Goal: Check status

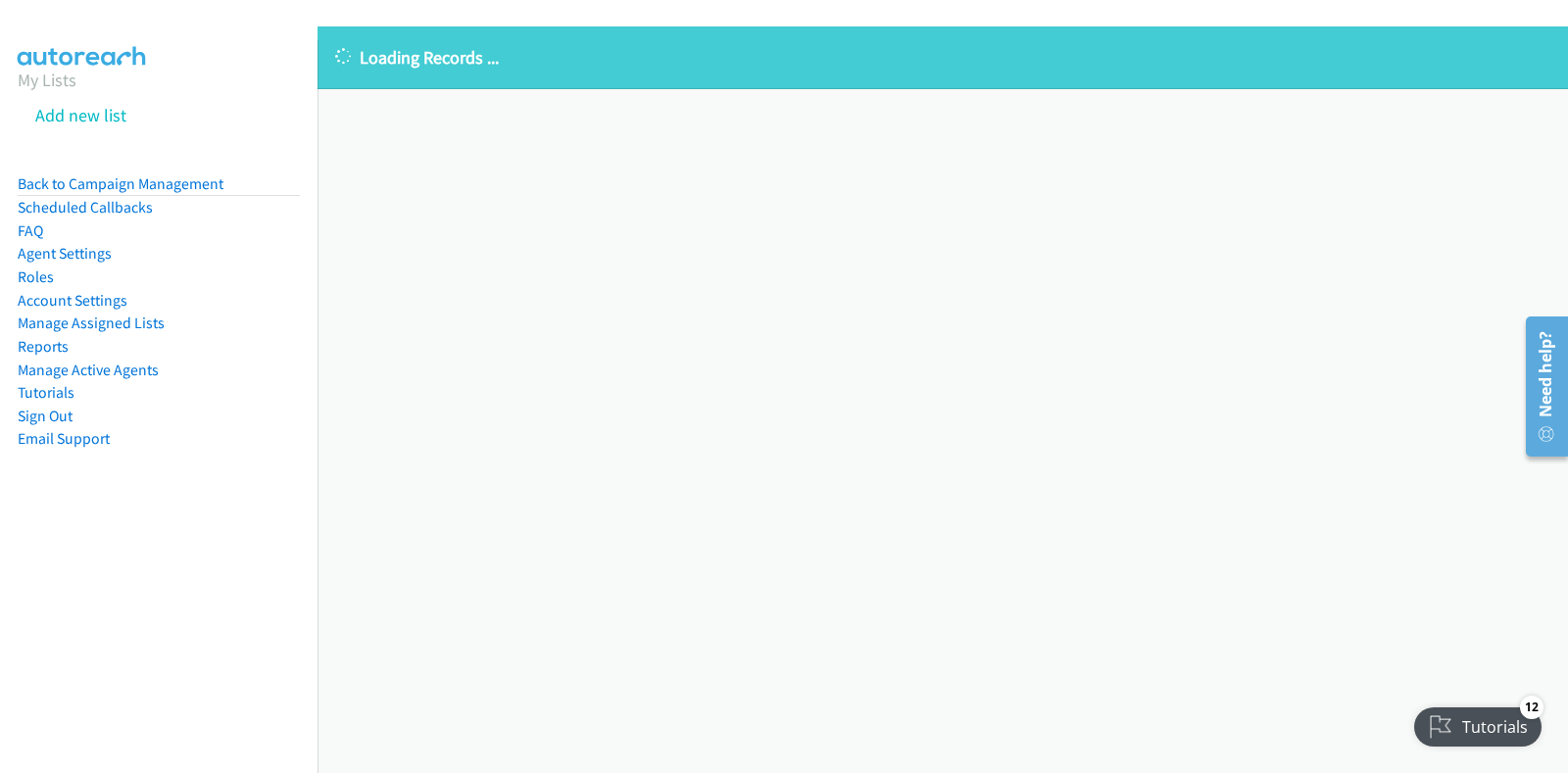
drag, startPoint x: 626, startPoint y: 82, endPoint x: 334, endPoint y: 70, distance: 292.2
click at [334, 70] on div "Loading Records ..." at bounding box center [943, 58] width 1250 height 63
copy p "Loading Records ..."
click at [567, 262] on div "Loading Records ... Sorry, something went wrong please try again." at bounding box center [943, 400] width 1250 height 746
click at [494, 106] on div "Loading Records ... Sorry, something went wrong please try again." at bounding box center [943, 400] width 1250 height 746
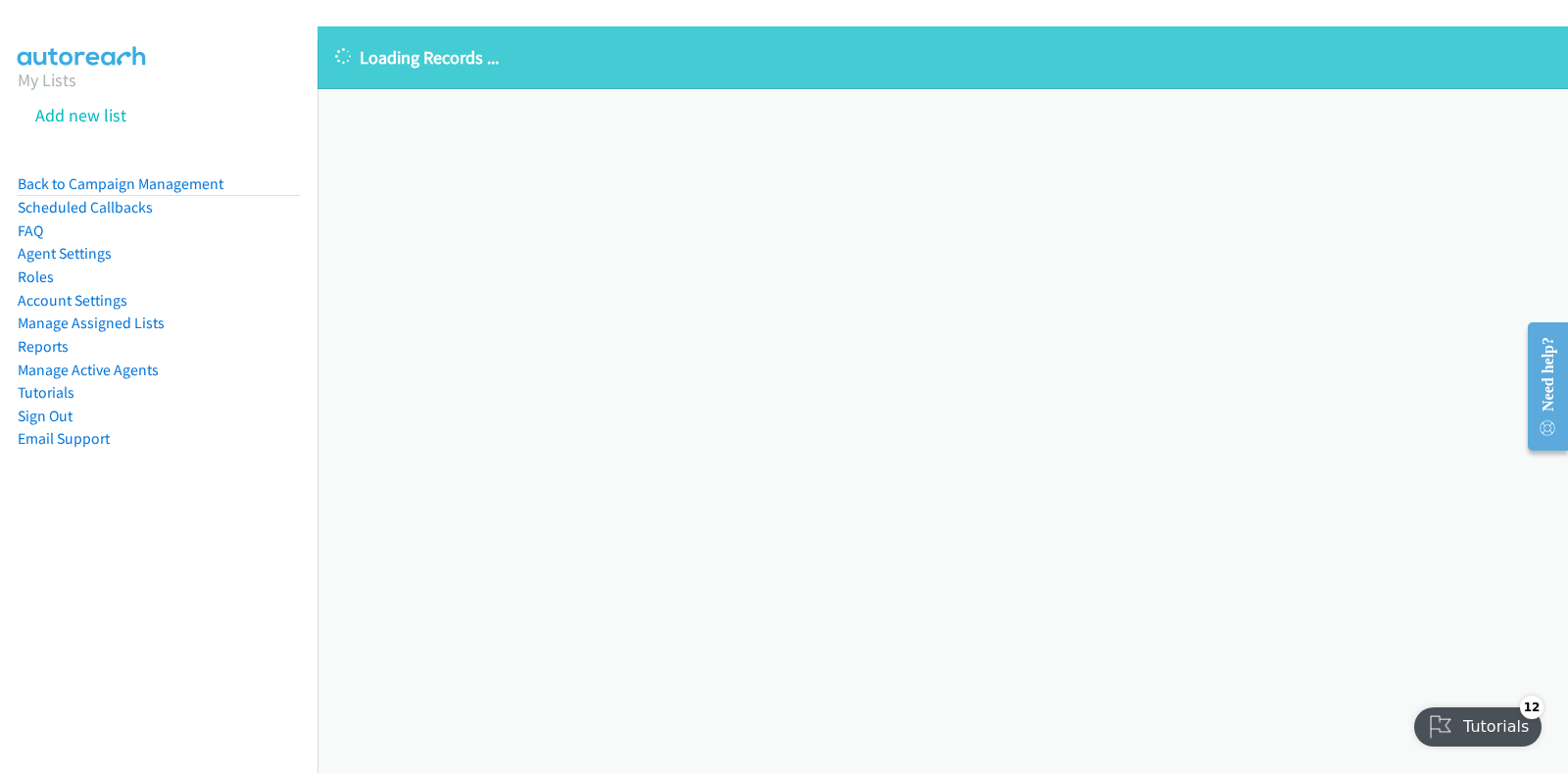
click at [892, 511] on div "Loading Records ... Sorry, something went wrong please try again." at bounding box center [943, 400] width 1250 height 746
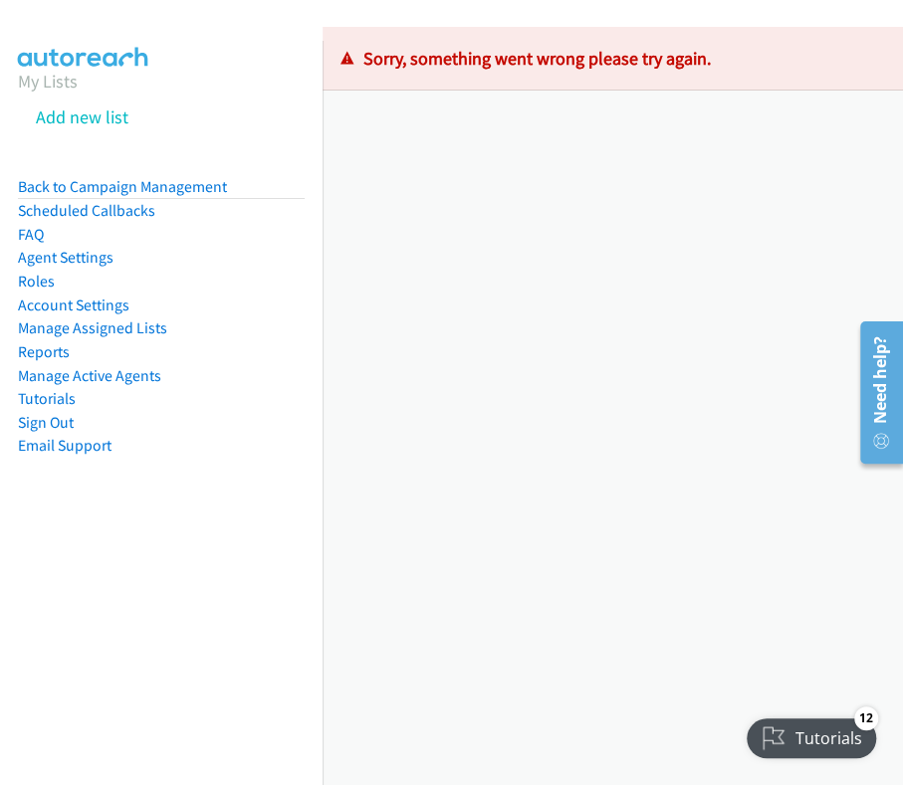
click at [726, 286] on div "Loading Records ... Sorry, something went wrong please try again." at bounding box center [613, 406] width 580 height 758
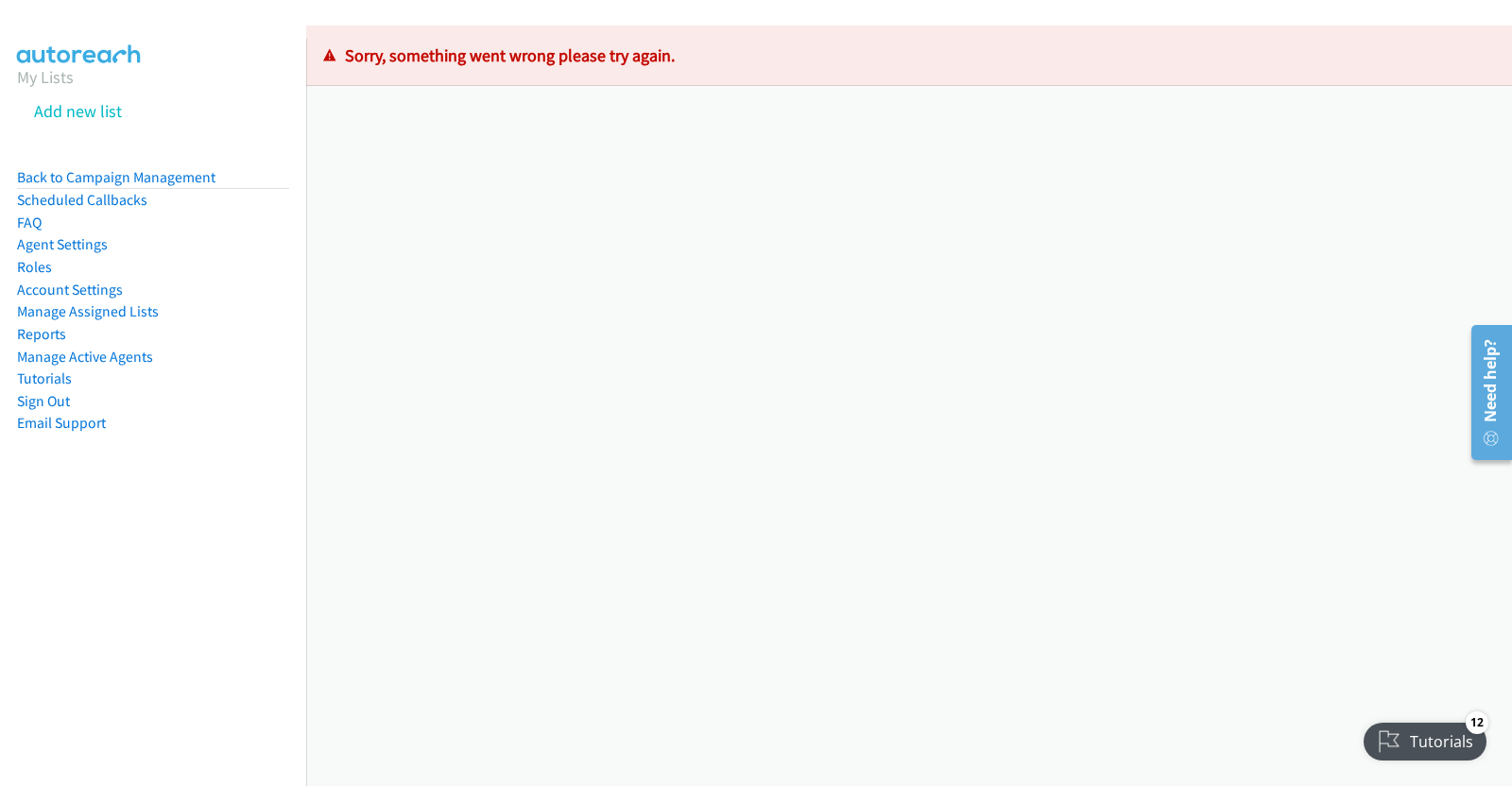
click at [776, 200] on div "Loading Records ... Sorry, something went wrong please try again." at bounding box center [909, 405] width 1205 height 760
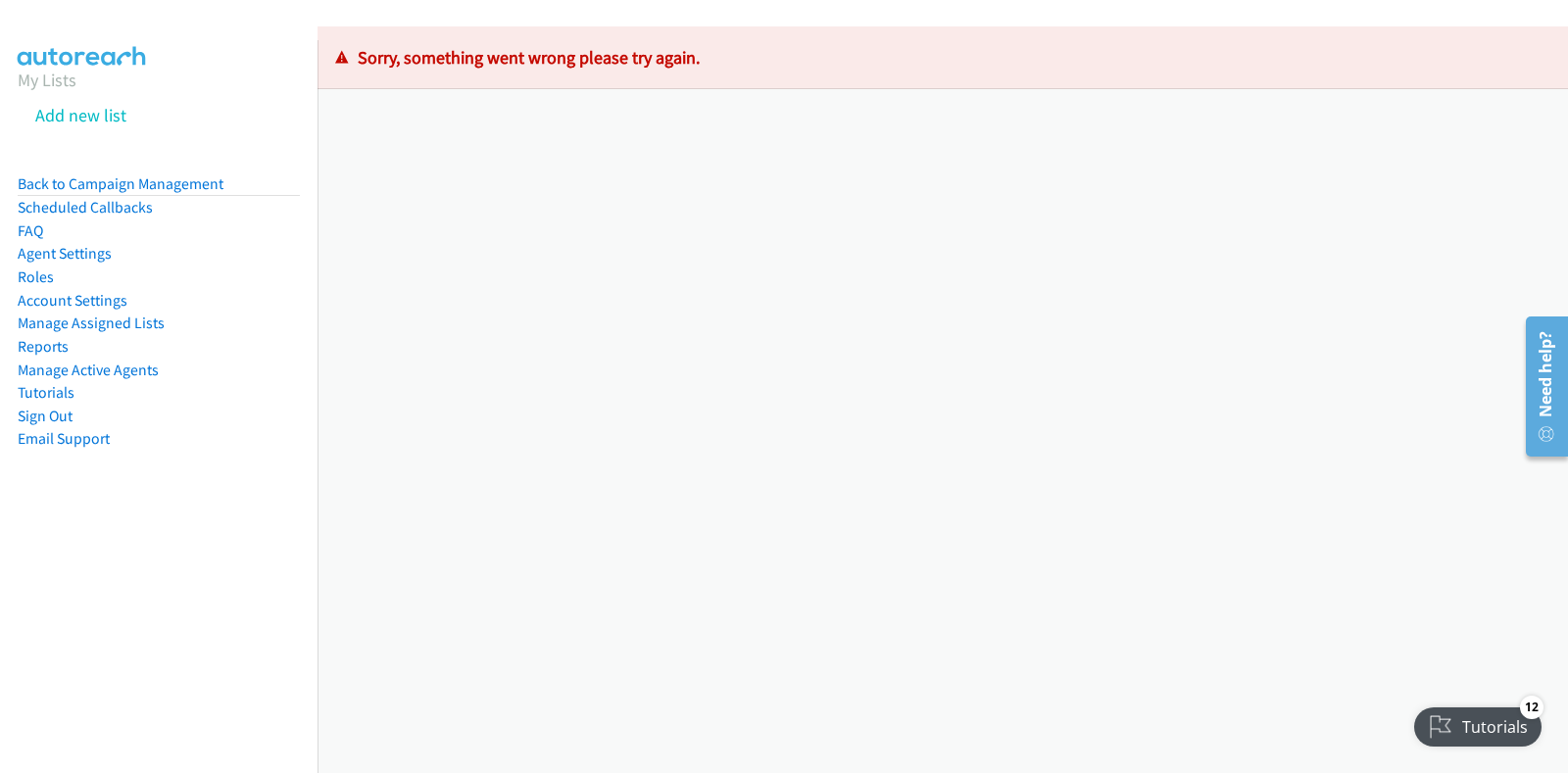
click at [982, 234] on div "Loading Records ... Sorry, something went wrong please try again." at bounding box center [943, 400] width 1250 height 746
